Goal: Information Seeking & Learning: Learn about a topic

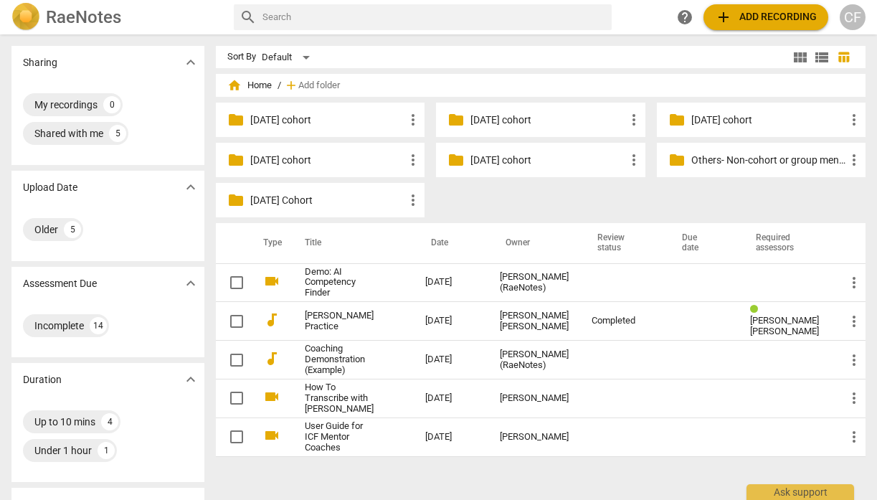
click at [518, 167] on div "folder [DATE] cohort more_vert" at bounding box center [540, 160] width 209 height 34
click at [530, 163] on p "[DATE] cohort" at bounding box center [548, 160] width 154 height 15
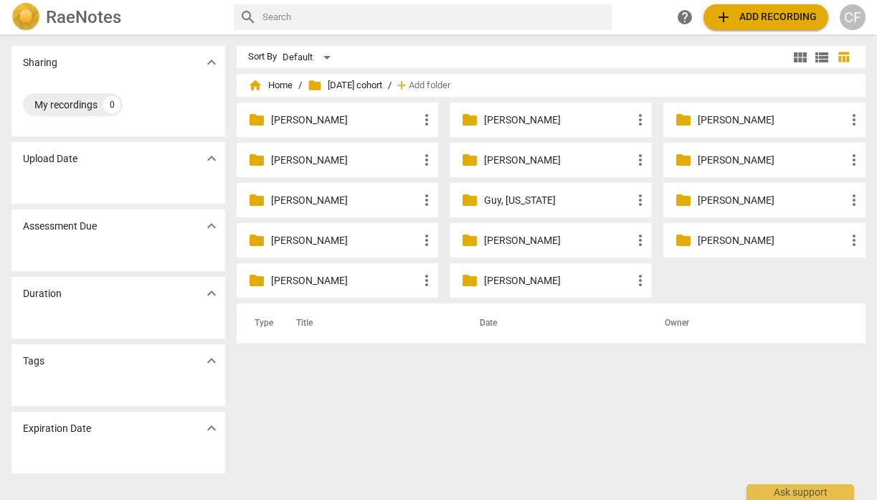
click at [761, 239] on p "[PERSON_NAME]" at bounding box center [772, 240] width 148 height 15
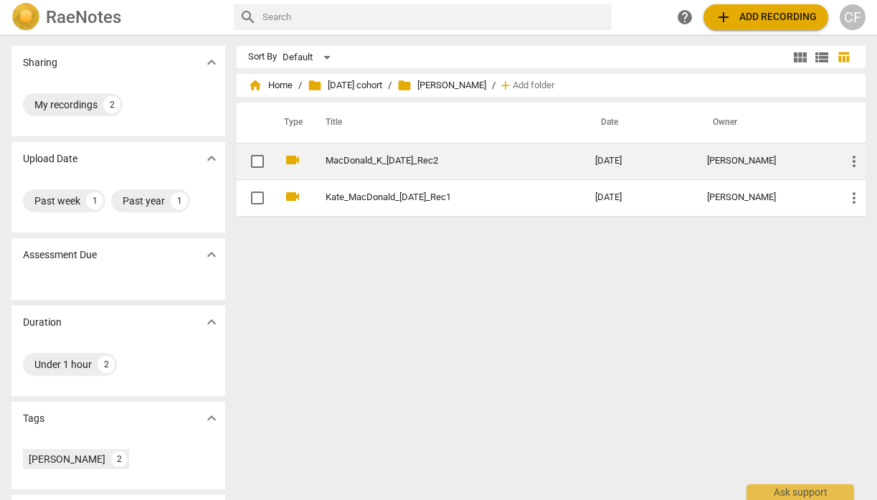
click at [412, 162] on link "MacDonald_K_[DATE]_Rec2" at bounding box center [435, 161] width 218 height 11
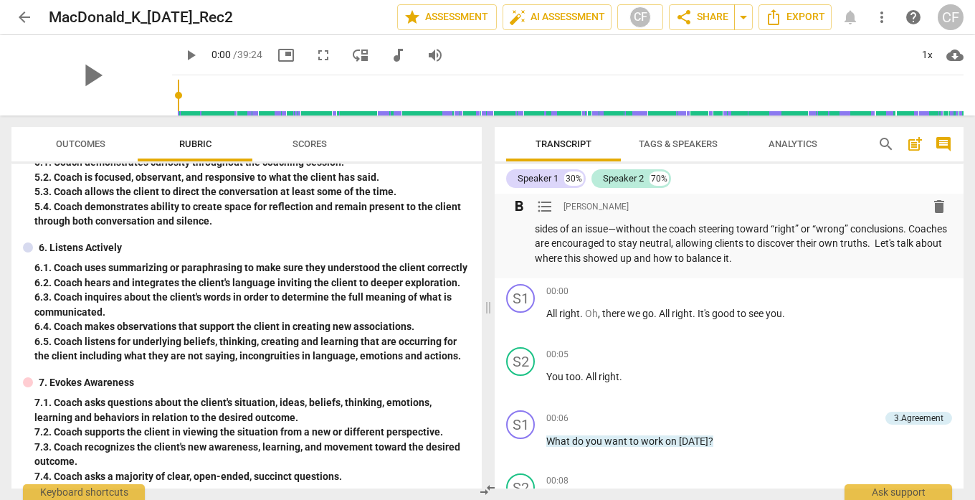
scroll to position [283, 0]
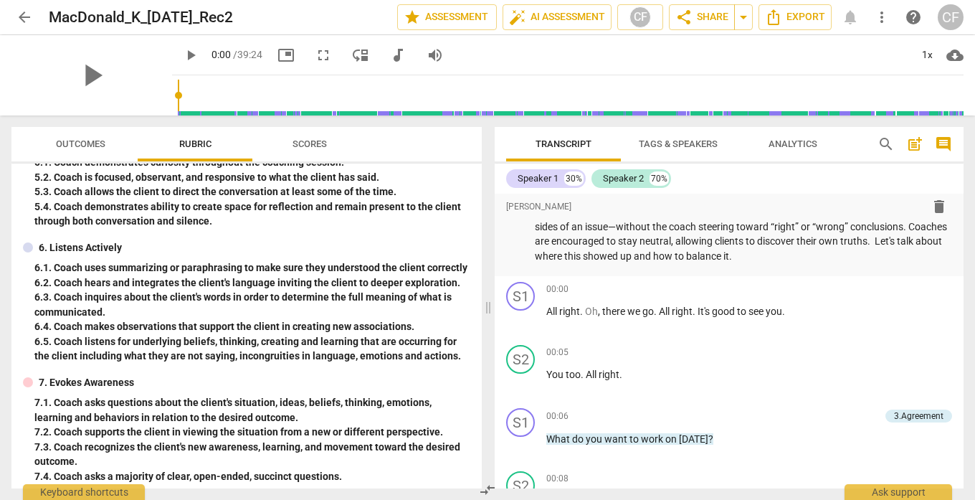
click at [87, 144] on span "Outcomes" at bounding box center [80, 143] width 49 height 11
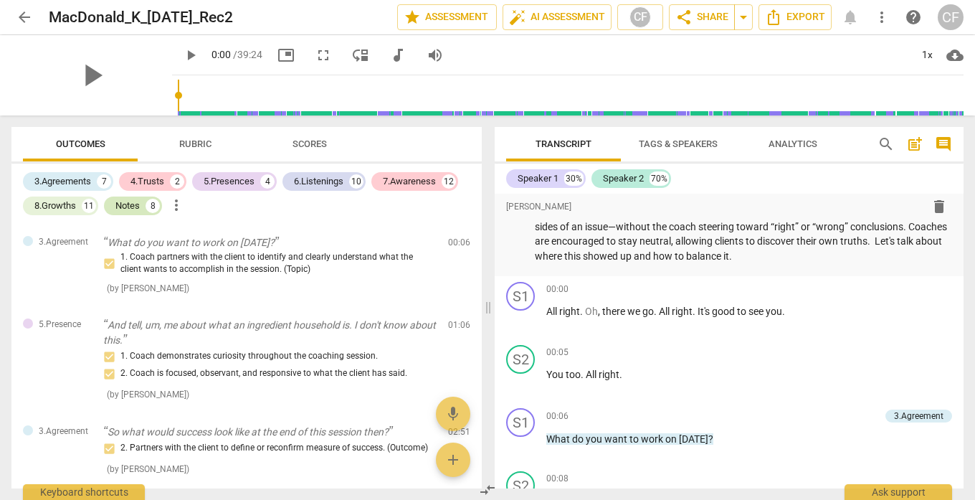
click at [122, 207] on div "Notes" at bounding box center [127, 206] width 24 height 14
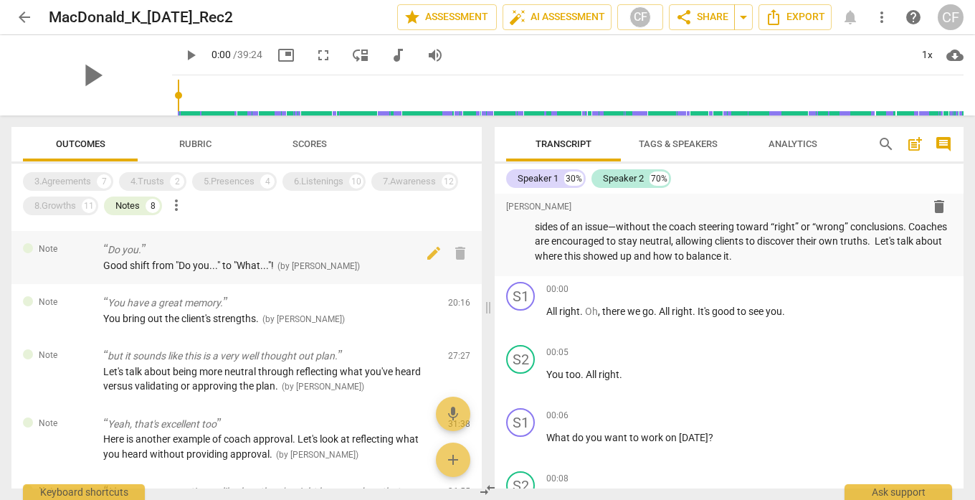
scroll to position [166, 0]
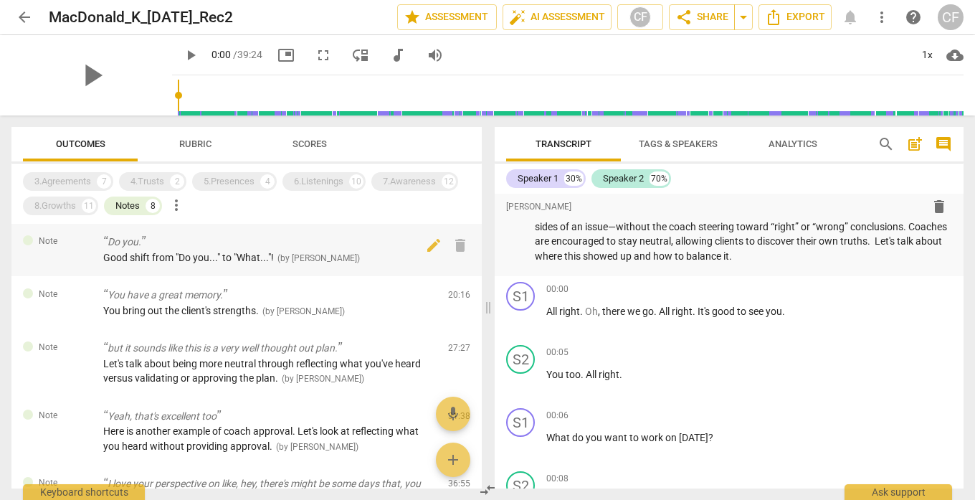
click at [198, 264] on div "Do you. Good shift from "Do you..." to "What..."! ( by [PERSON_NAME] )" at bounding box center [270, 250] width 334 height 30
click at [211, 263] on span "Good shift from "Do you..." to "What..."!" at bounding box center [188, 257] width 171 height 11
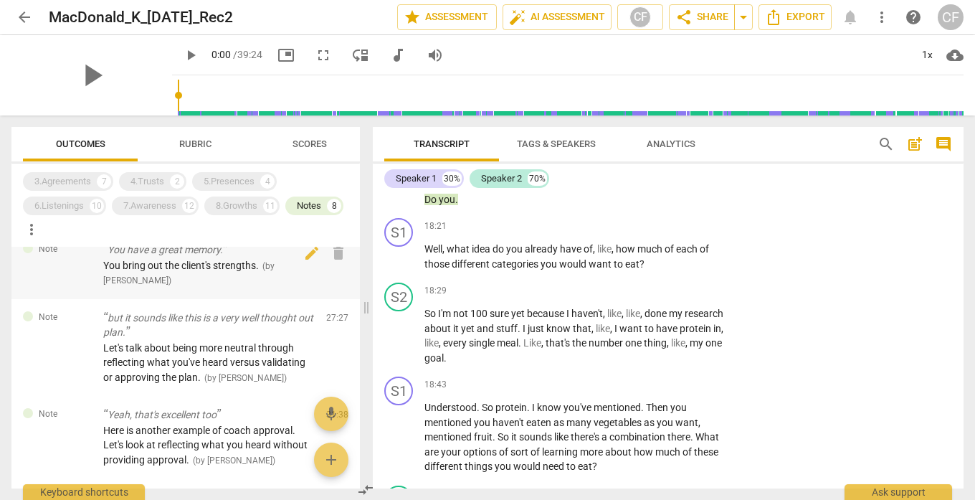
scroll to position [326, 0]
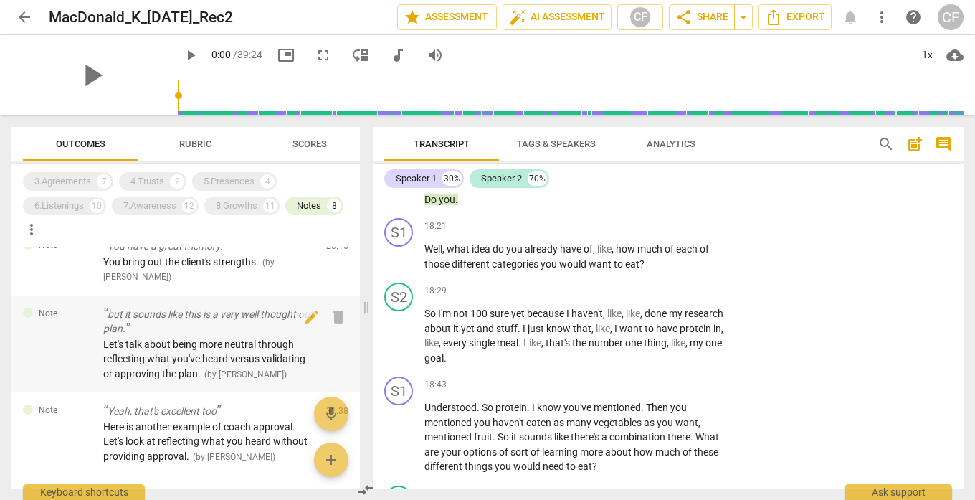
click at [163, 366] on div "Let's talk about being more neutral through reflecting what you've heard versus…" at bounding box center [209, 359] width 212 height 44
click at [176, 346] on span "Let's talk about being more neutral through reflecting what you've heard versus…" at bounding box center [204, 359] width 202 height 41
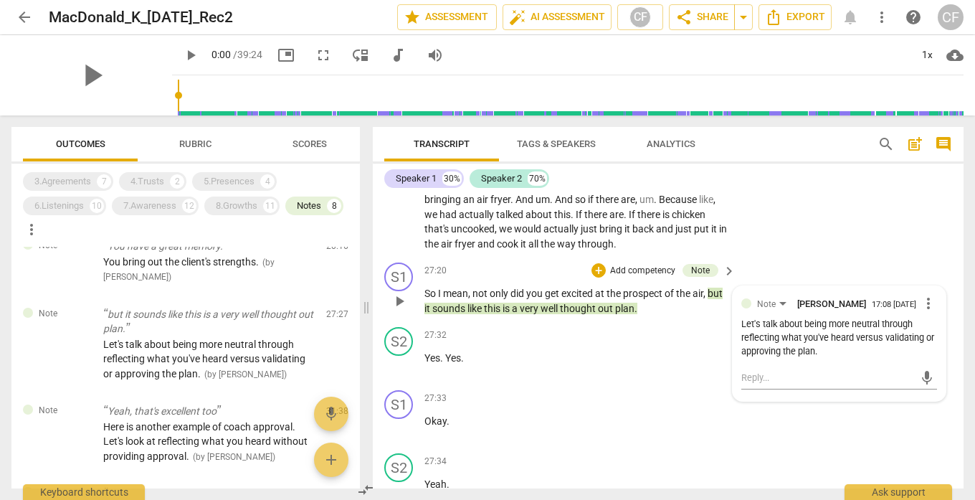
scroll to position [9717, 0]
click at [219, 434] on div "Here is another example of coach approval. Let's look at reflecting what you he…" at bounding box center [209, 442] width 212 height 44
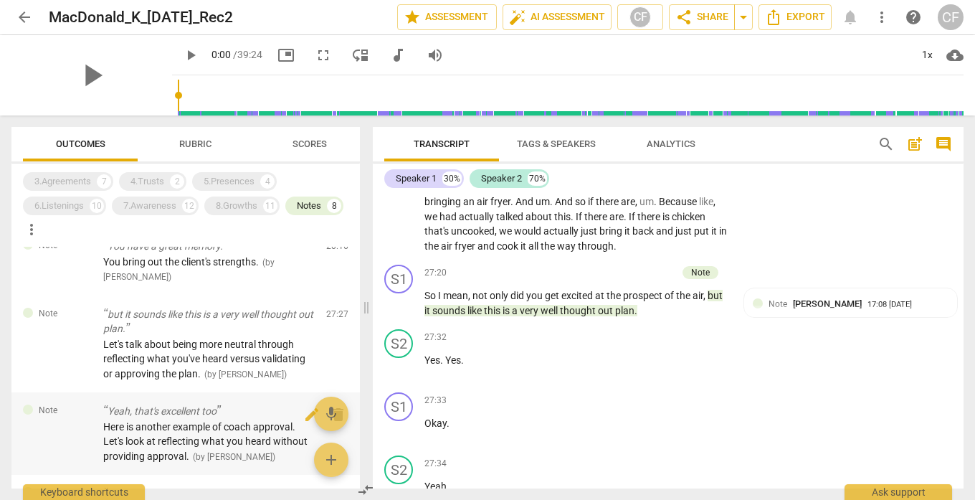
click at [193, 409] on p "Yeah, that's excellent too" at bounding box center [209, 411] width 212 height 15
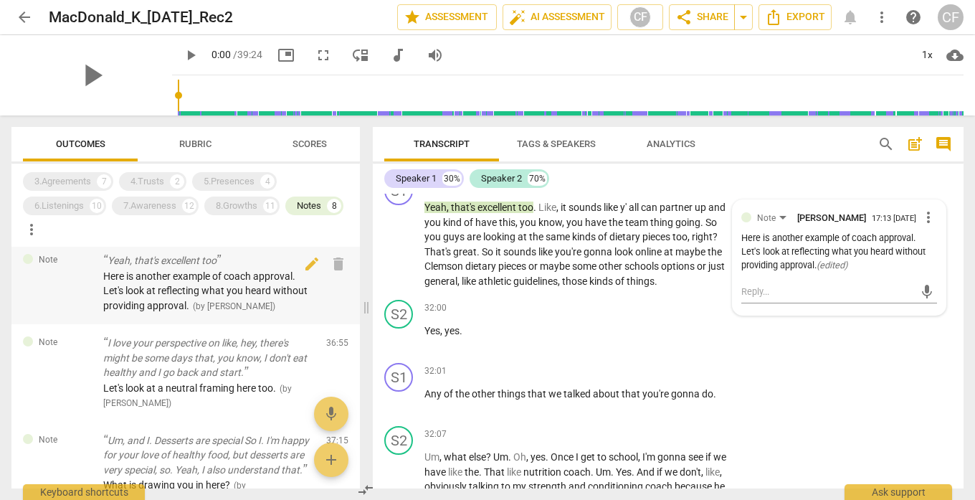
scroll to position [486, 0]
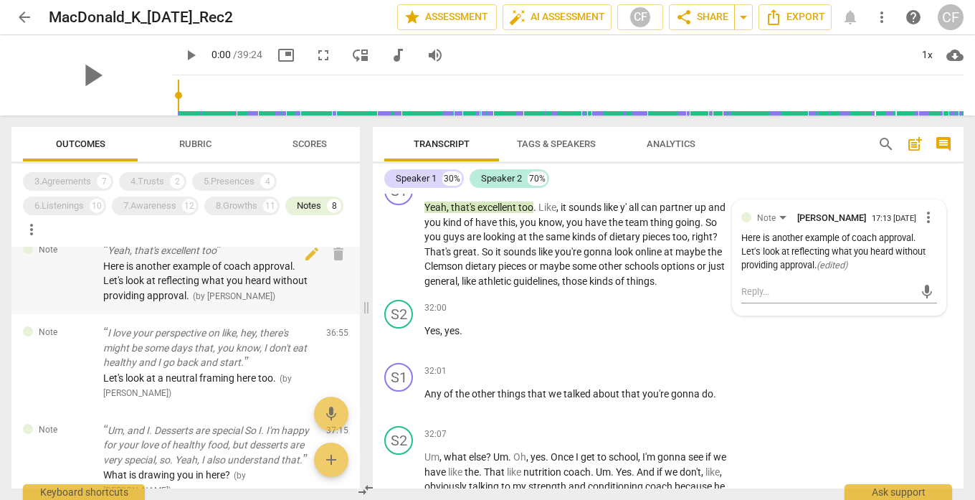
click at [194, 367] on p "I love your perspective on like, hey, there's might be some days that, you know…" at bounding box center [209, 348] width 212 height 44
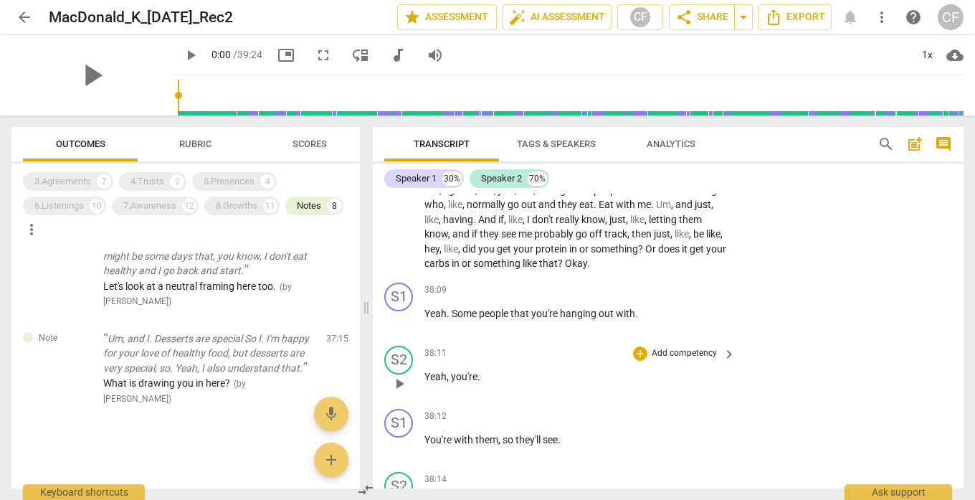
scroll to position [13147, 0]
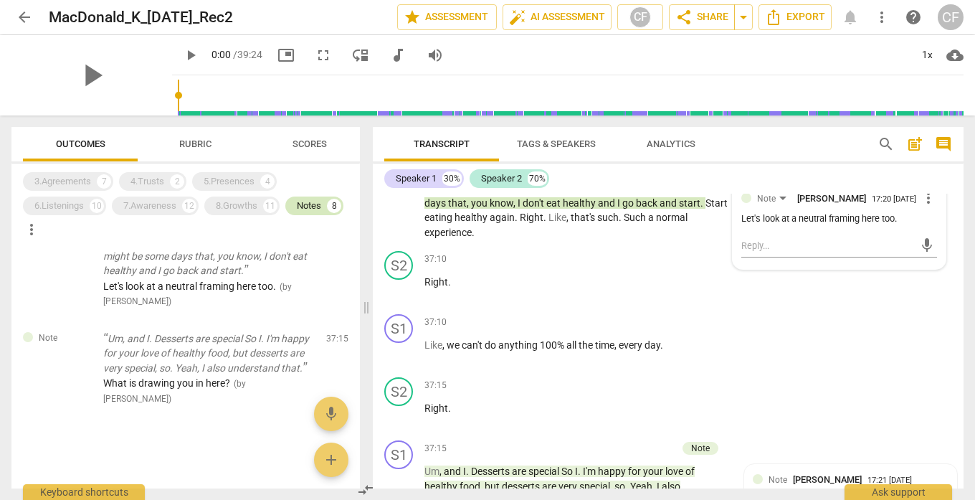
click at [310, 209] on div "Notes" at bounding box center [309, 206] width 24 height 14
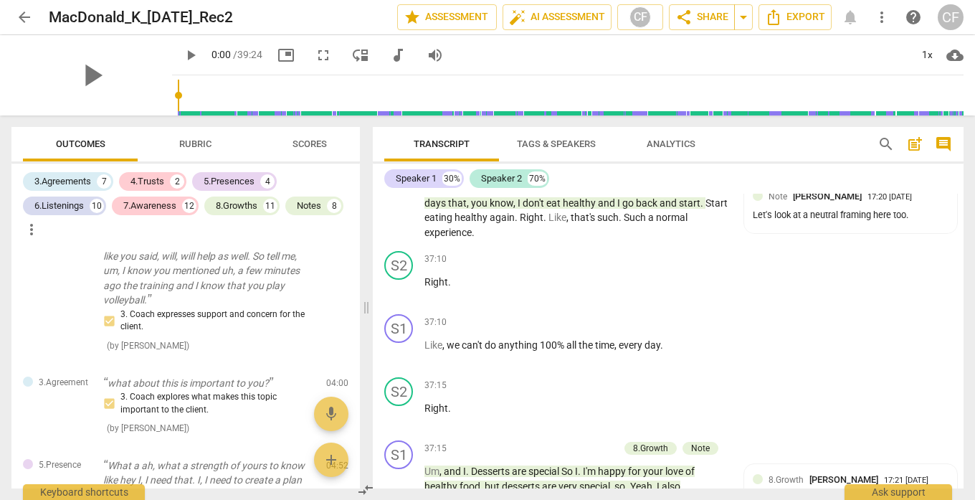
scroll to position [5778, 0]
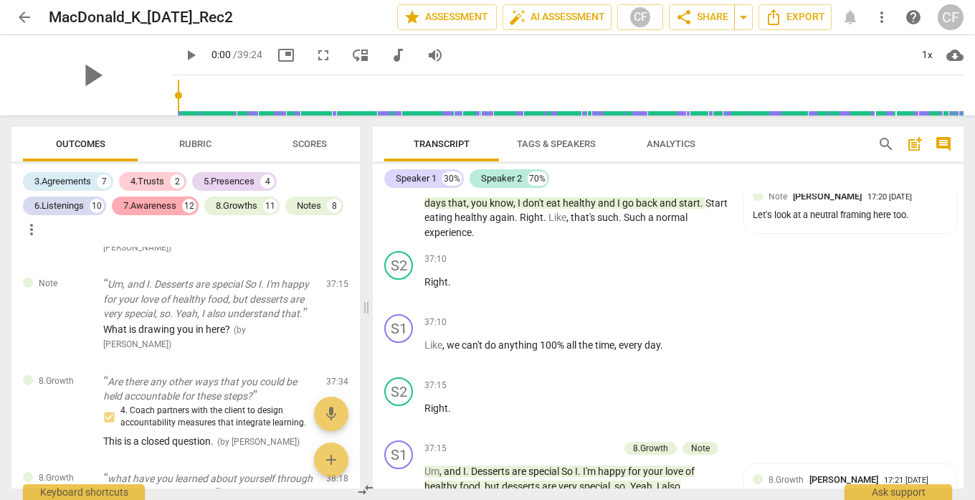
click at [159, 204] on div "7.Awareness" at bounding box center [149, 206] width 53 height 14
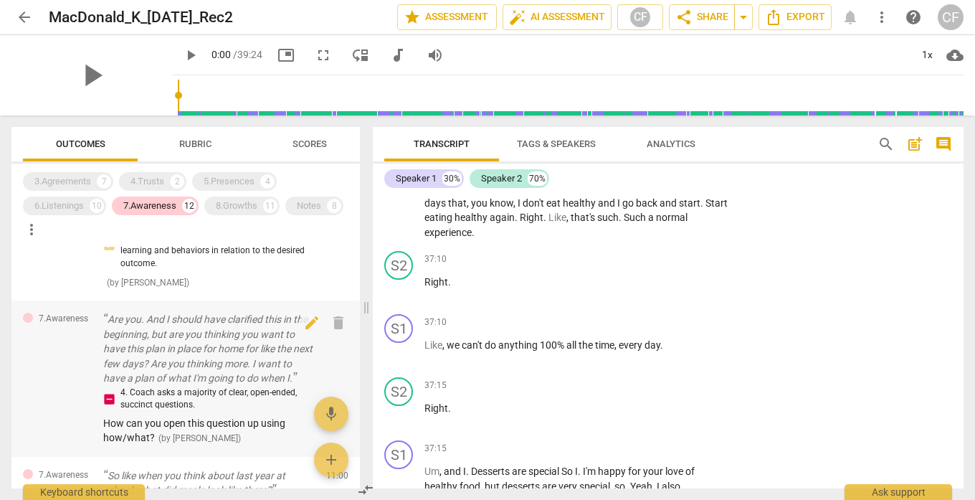
scroll to position [295, 0]
click at [171, 333] on p "Are you. And I should have clarified this in the beginning, but are you thinkin…" at bounding box center [209, 346] width 212 height 74
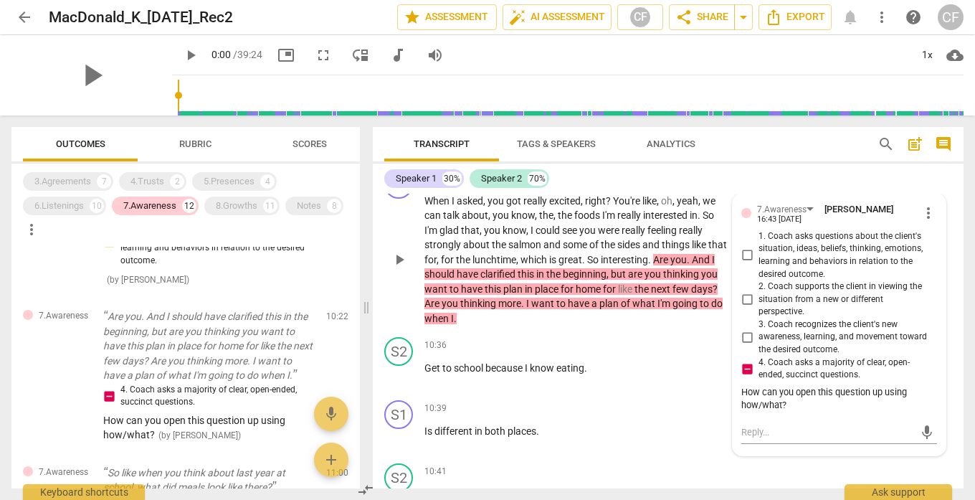
scroll to position [3630, 0]
